Goal: Information Seeking & Learning: Find specific fact

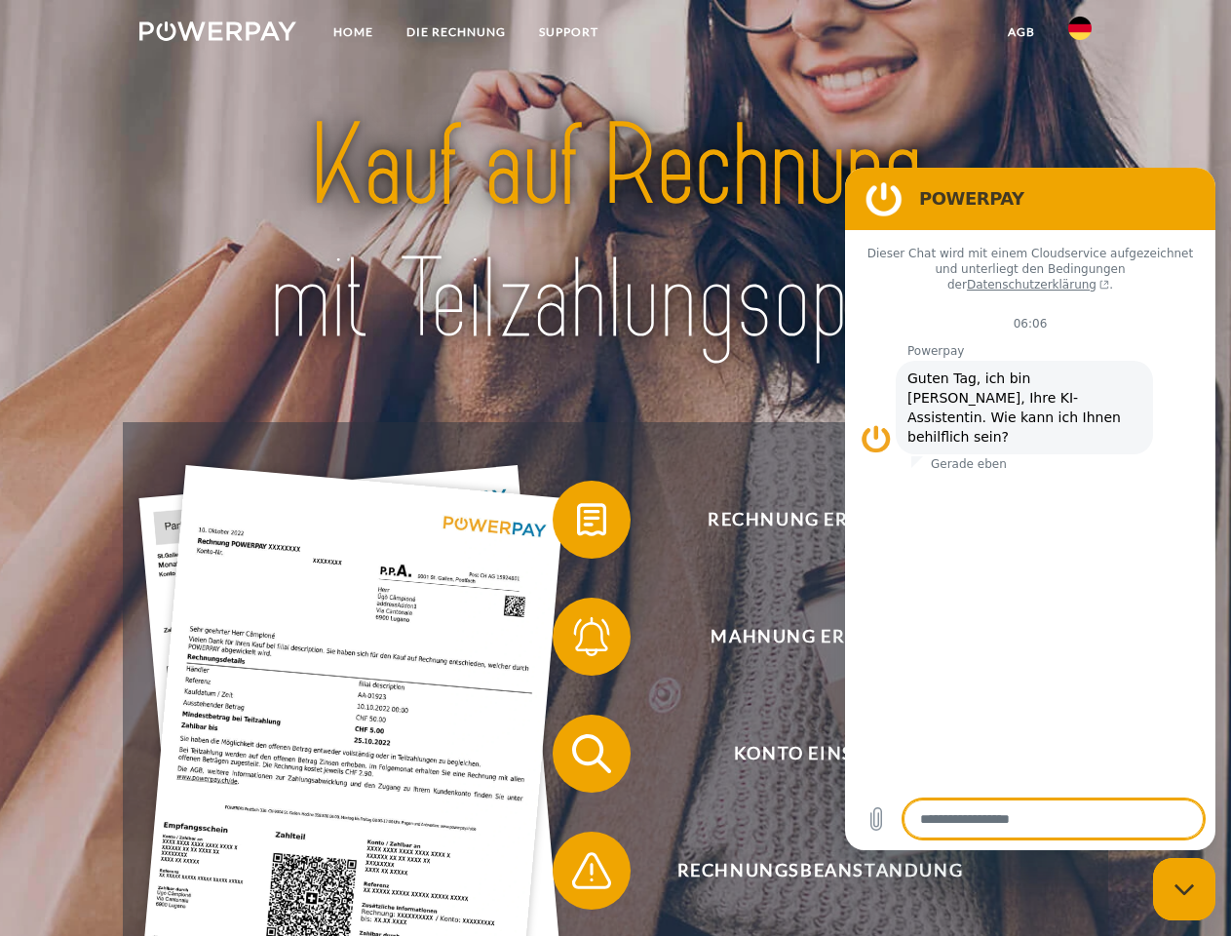
click at [217, 34] on img at bounding box center [217, 30] width 157 height 19
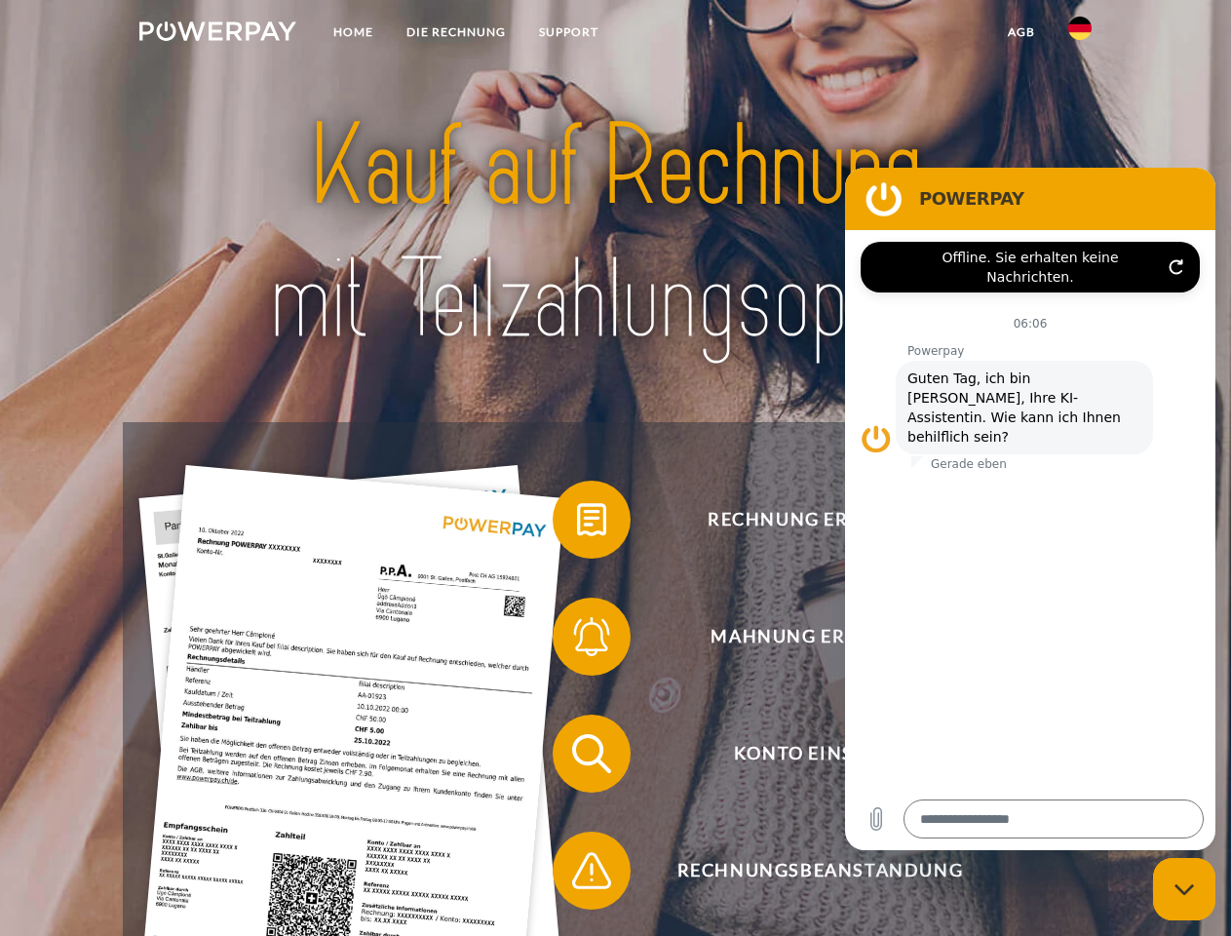
click at [1080, 34] on img at bounding box center [1080, 28] width 23 height 23
click at [1021, 32] on link "agb" at bounding box center [1022, 32] width 60 height 35
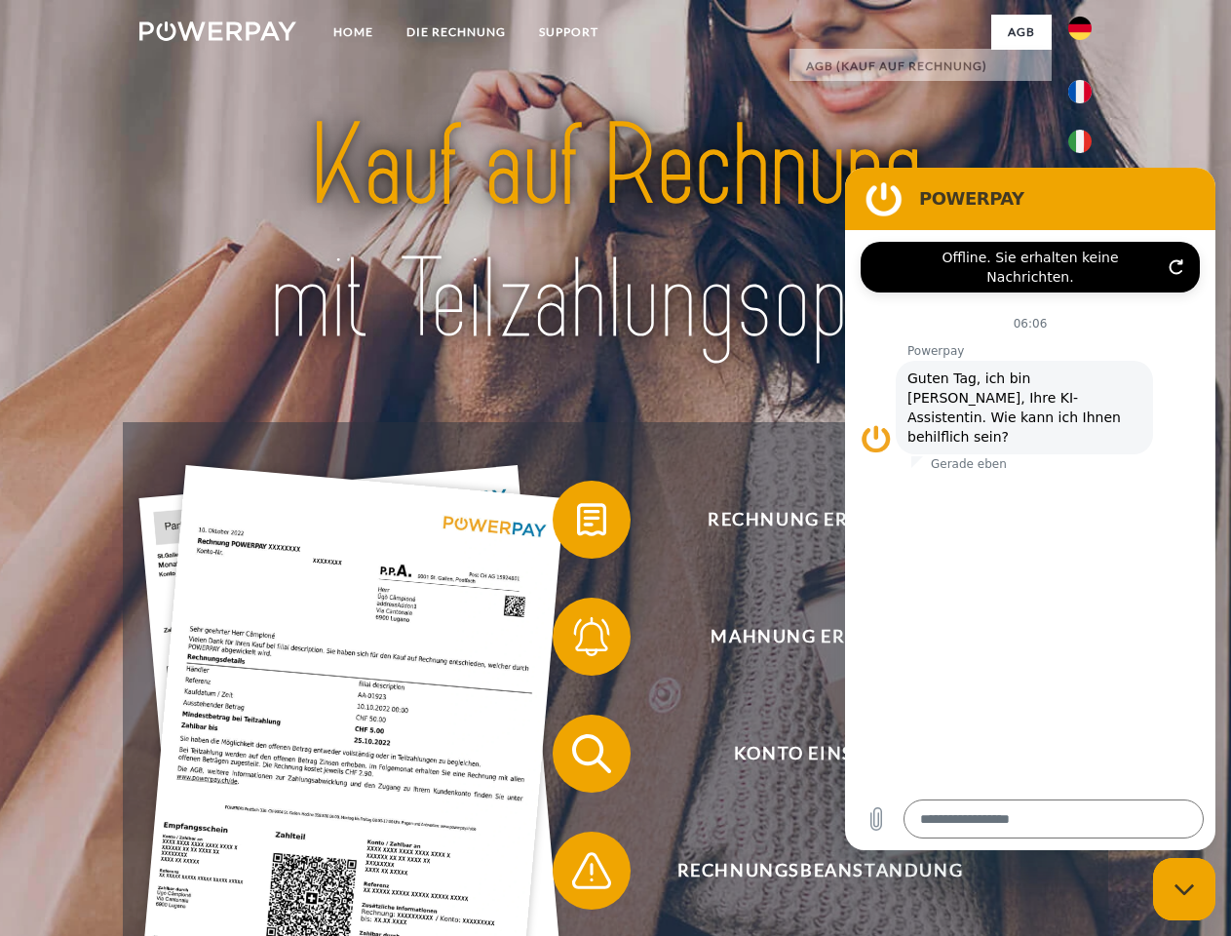
click at [577, 524] on span at bounding box center [562, 519] width 97 height 97
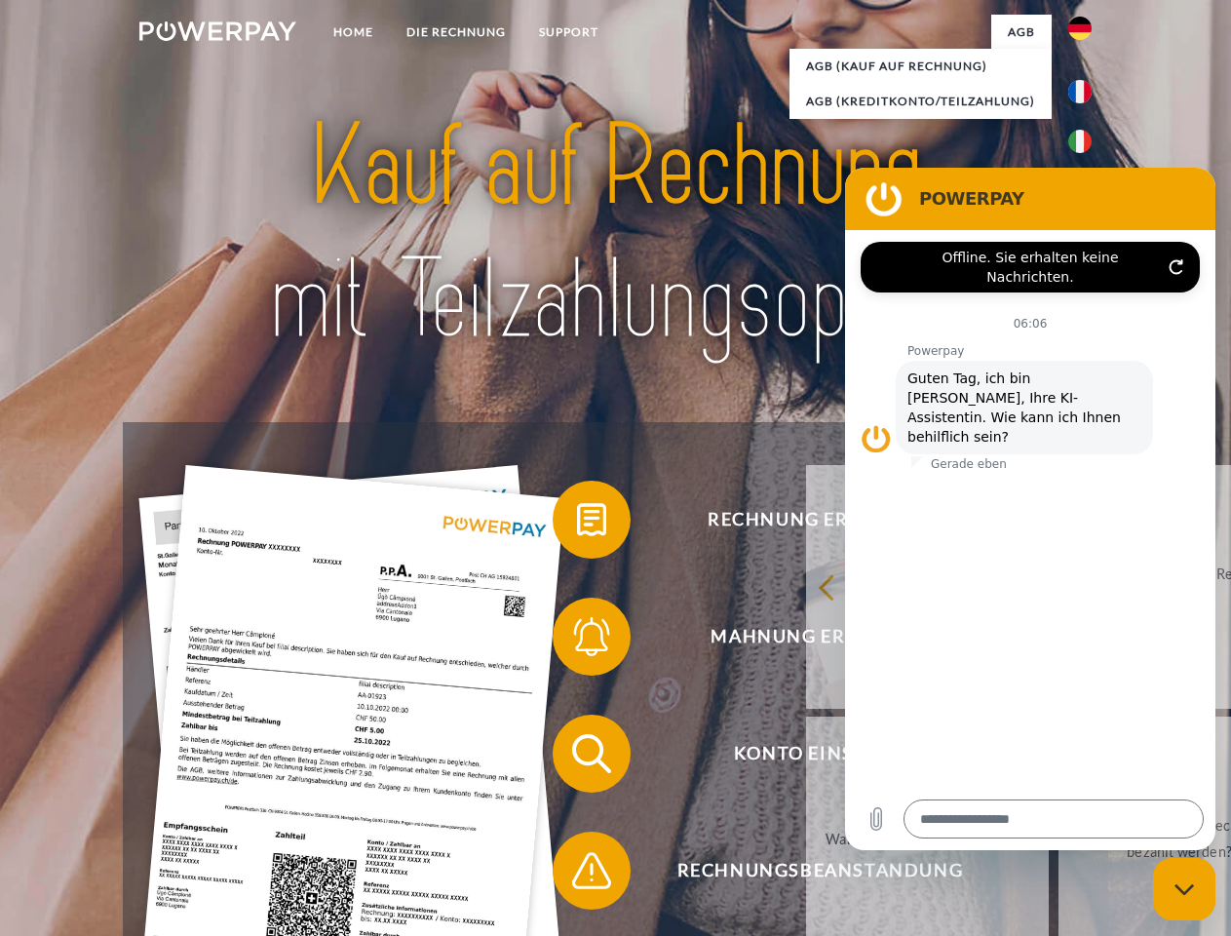
click at [577, 641] on div "Rechnung erhalten? Mahnung erhalten? Konto einsehen" at bounding box center [615, 812] width 985 height 780
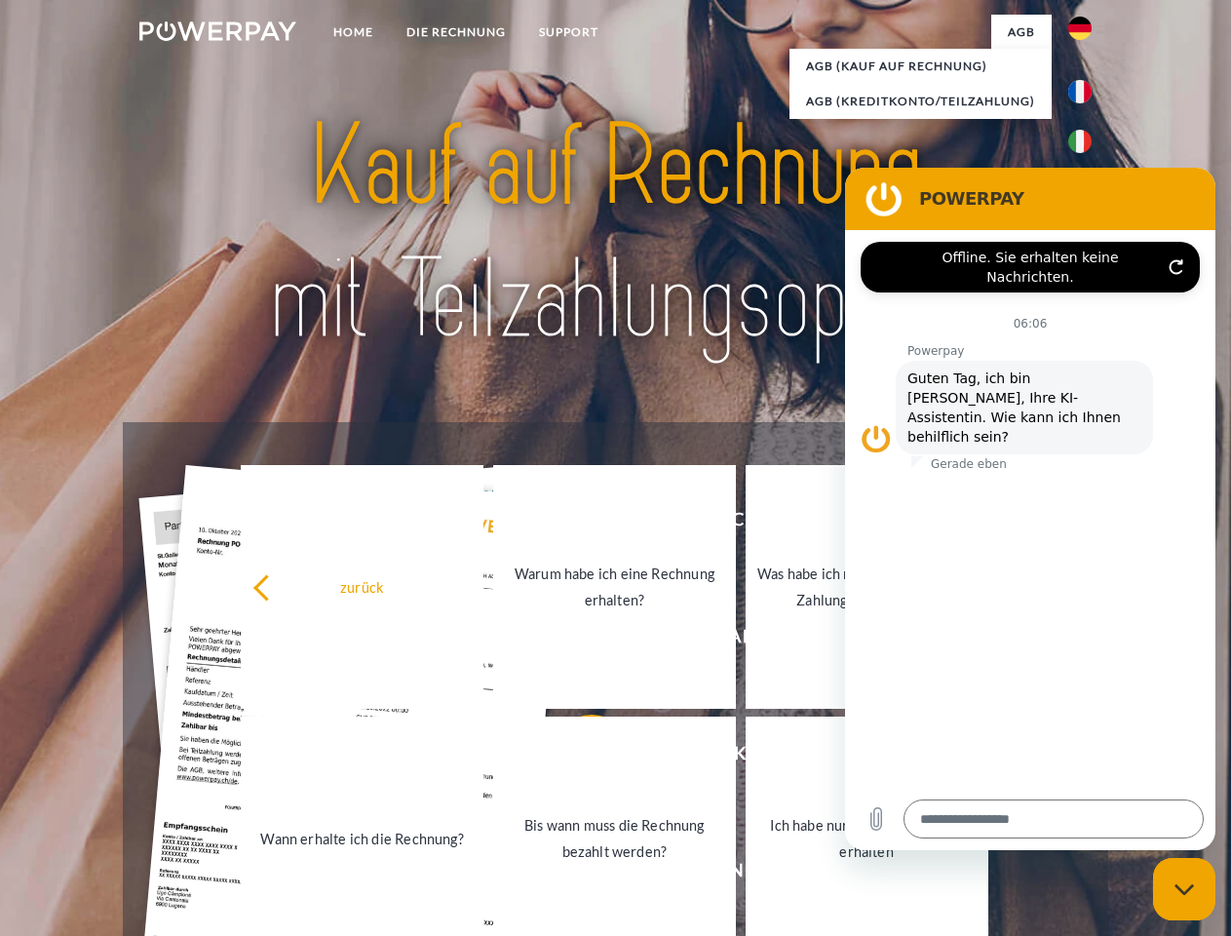
click at [577, 758] on link "Bis wann muss die Rechnung bezahlt werden?" at bounding box center [614, 839] width 243 height 244
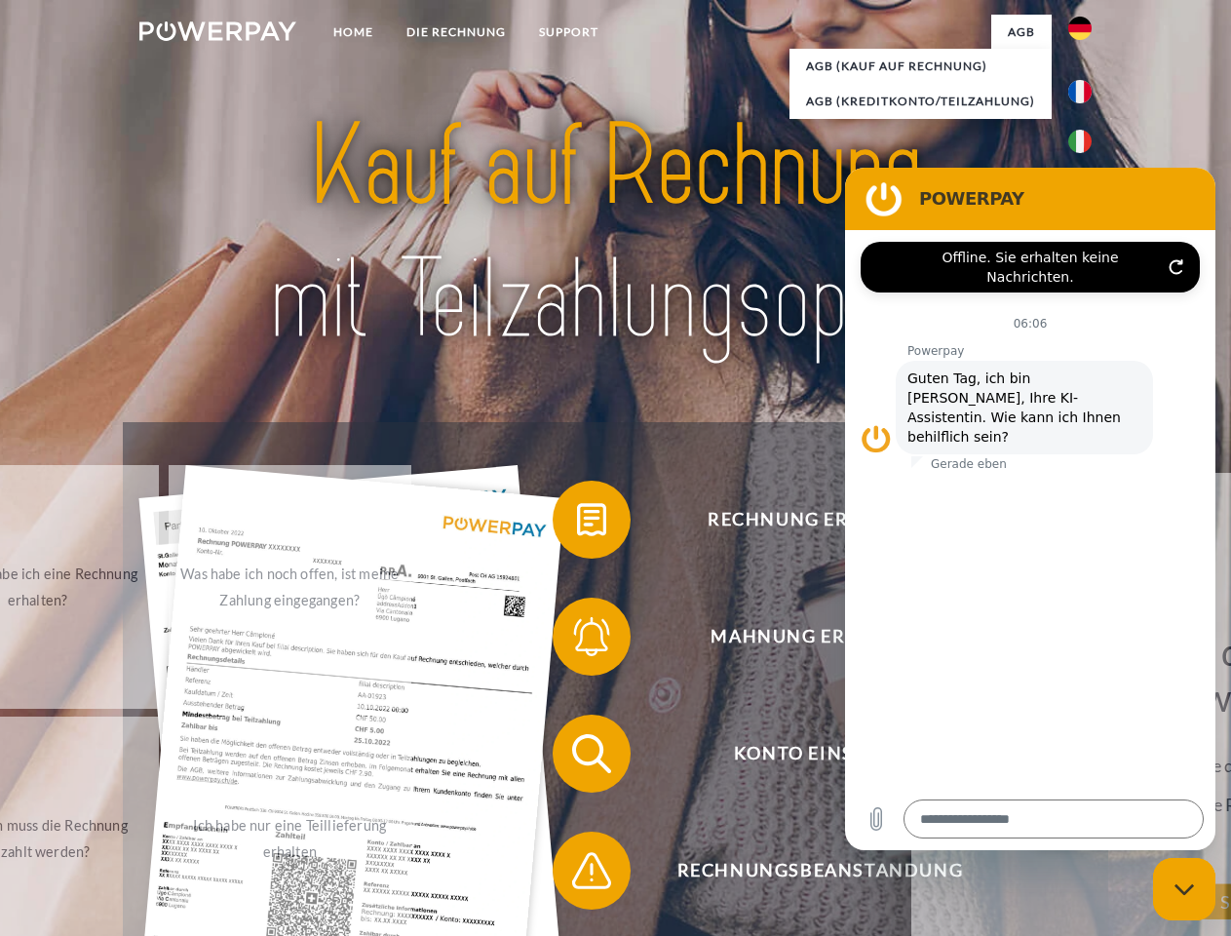
click at [577, 875] on span at bounding box center [562, 870] width 97 height 97
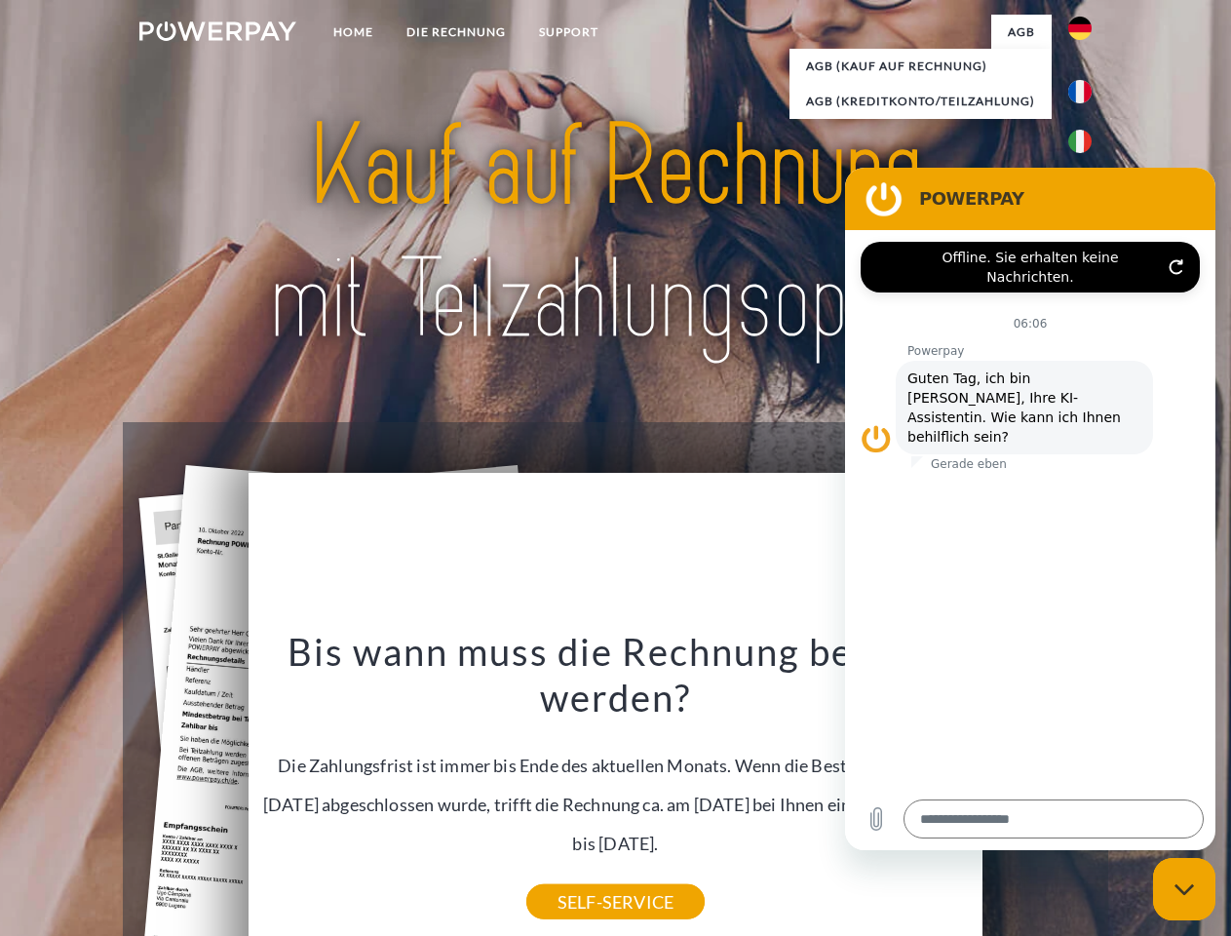
click at [1185, 889] on icon "Messaging-Fenster schließen" at bounding box center [1185, 889] width 20 height 13
type textarea "*"
